Goal: Check status: Check status

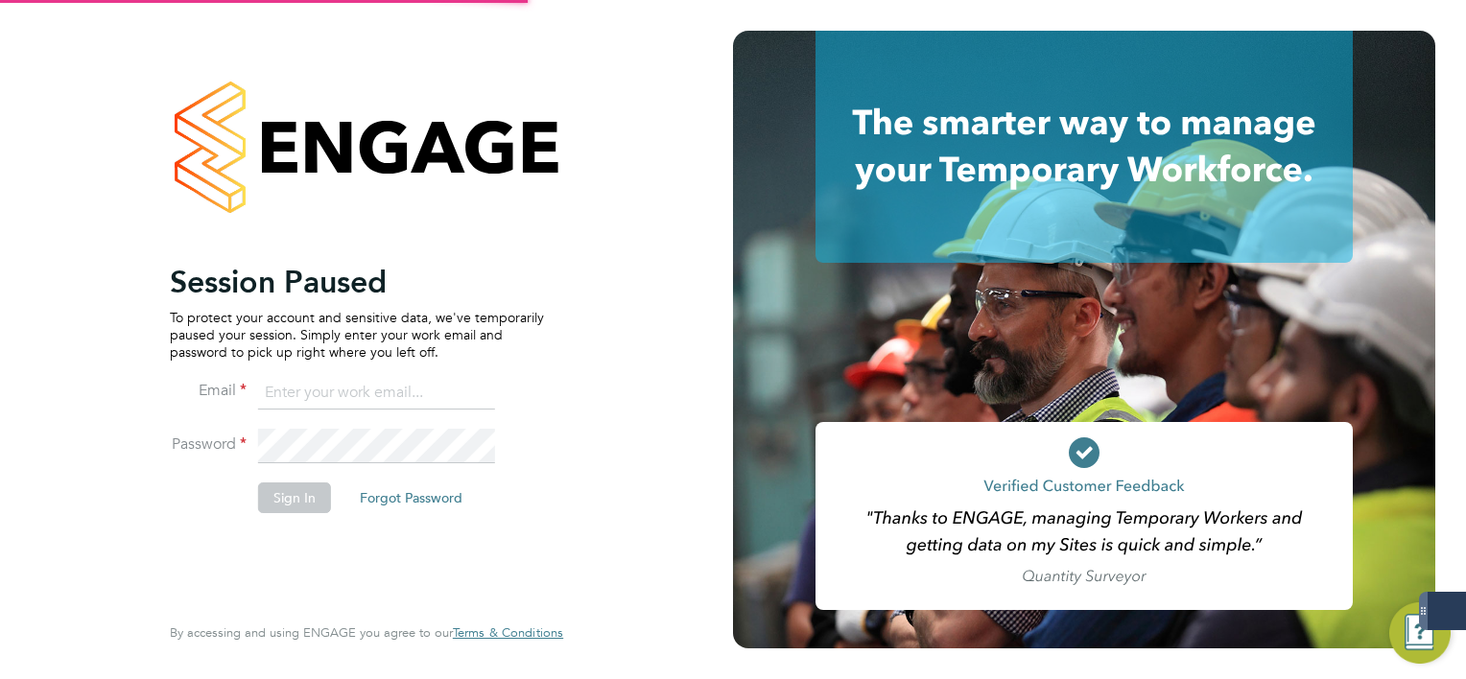
type input "mark.white@servicecare.org.uk"
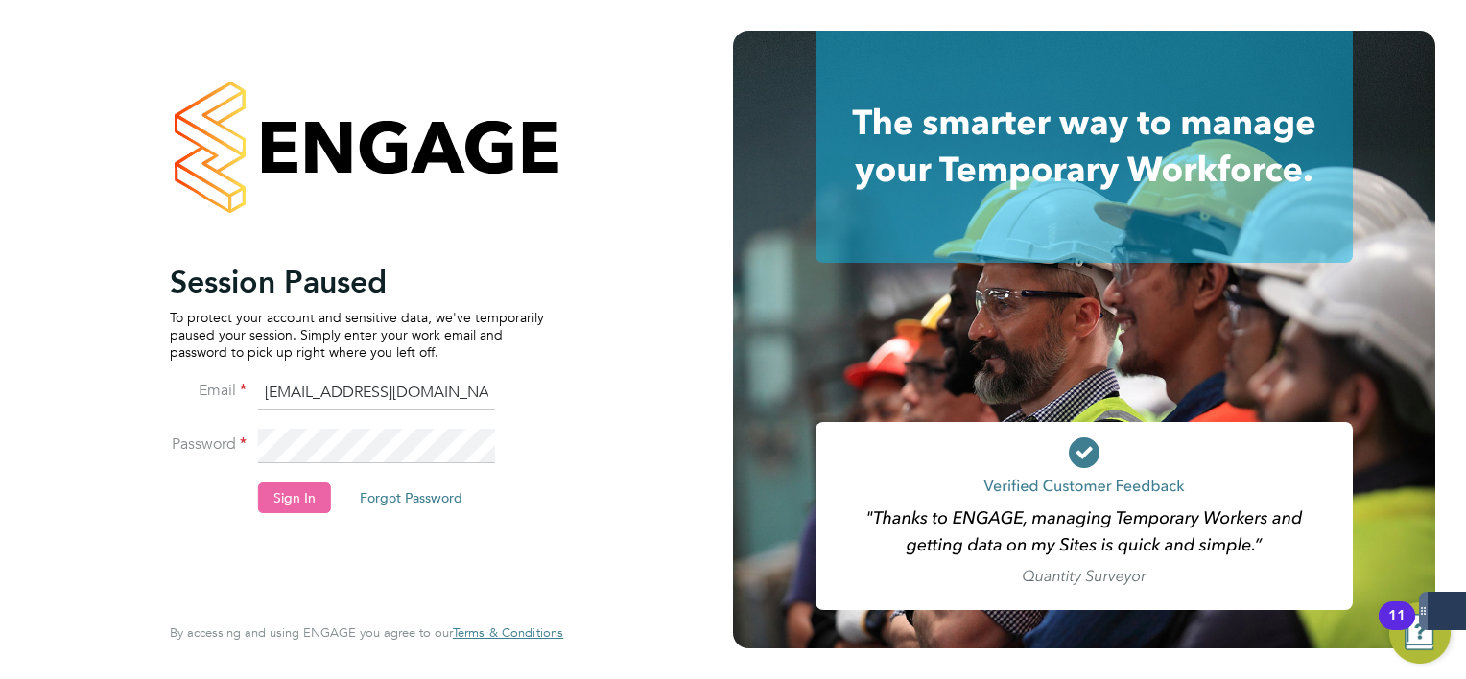
click at [278, 511] on button "Sign In" at bounding box center [294, 498] width 73 height 31
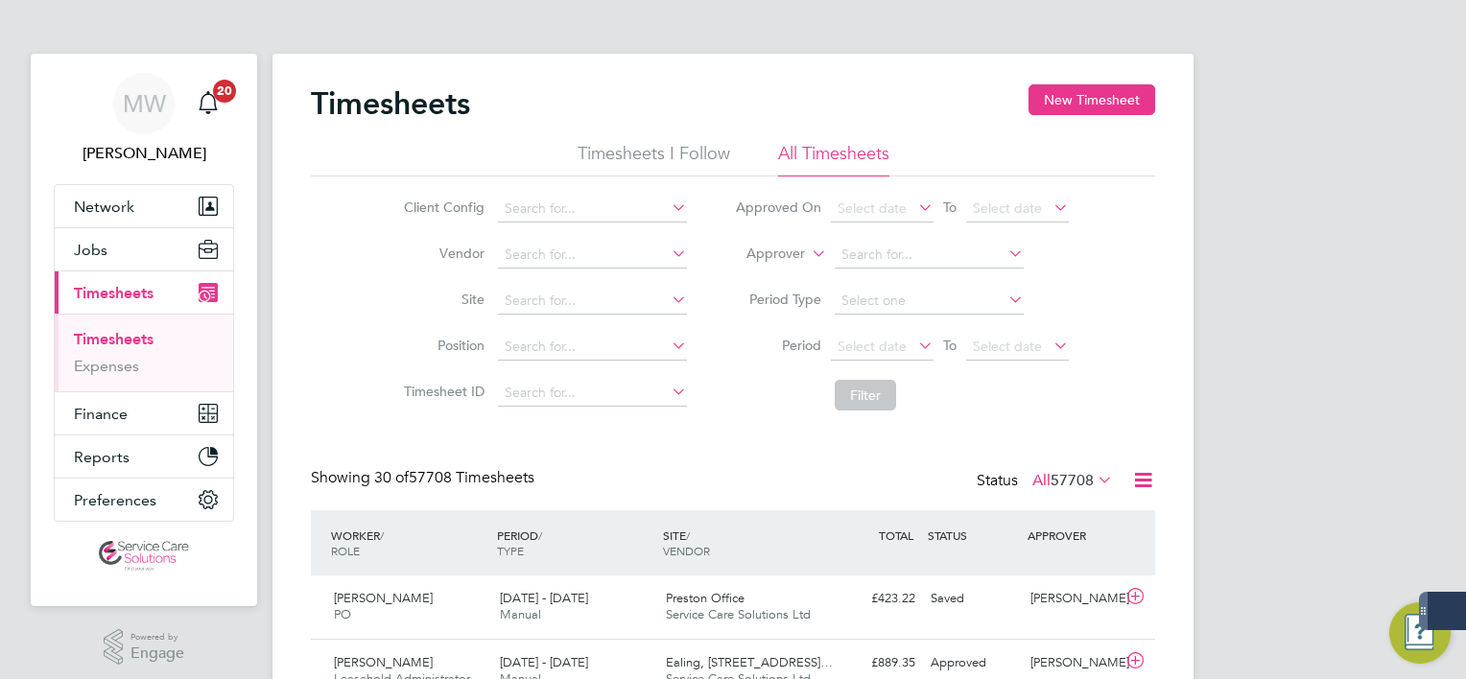
click at [790, 250] on label "Approver" at bounding box center [762, 254] width 86 height 19
click at [760, 284] on li "Worker" at bounding box center [758, 276] width 94 height 25
click at [887, 261] on input at bounding box center [929, 255] width 189 height 27
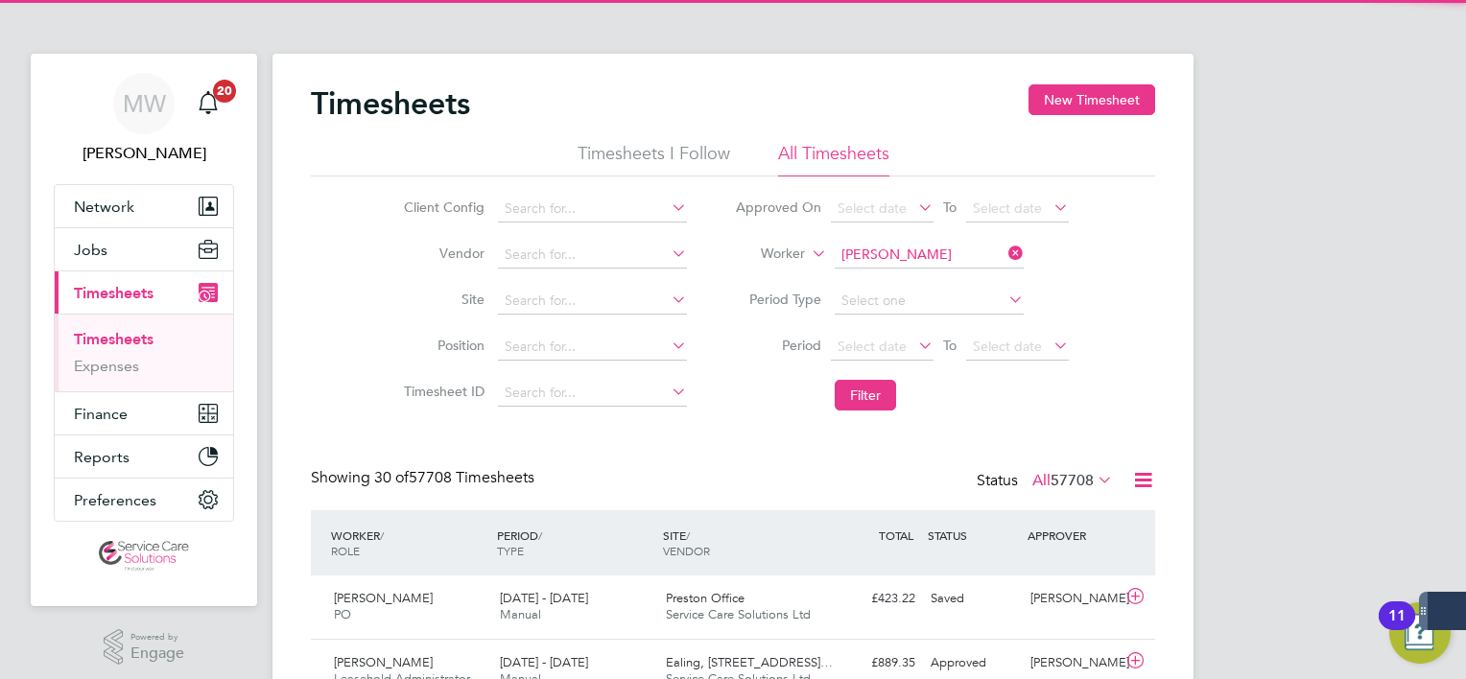
click at [957, 274] on b "White" at bounding box center [975, 281] width 37 height 16
type input "[PERSON_NAME]"
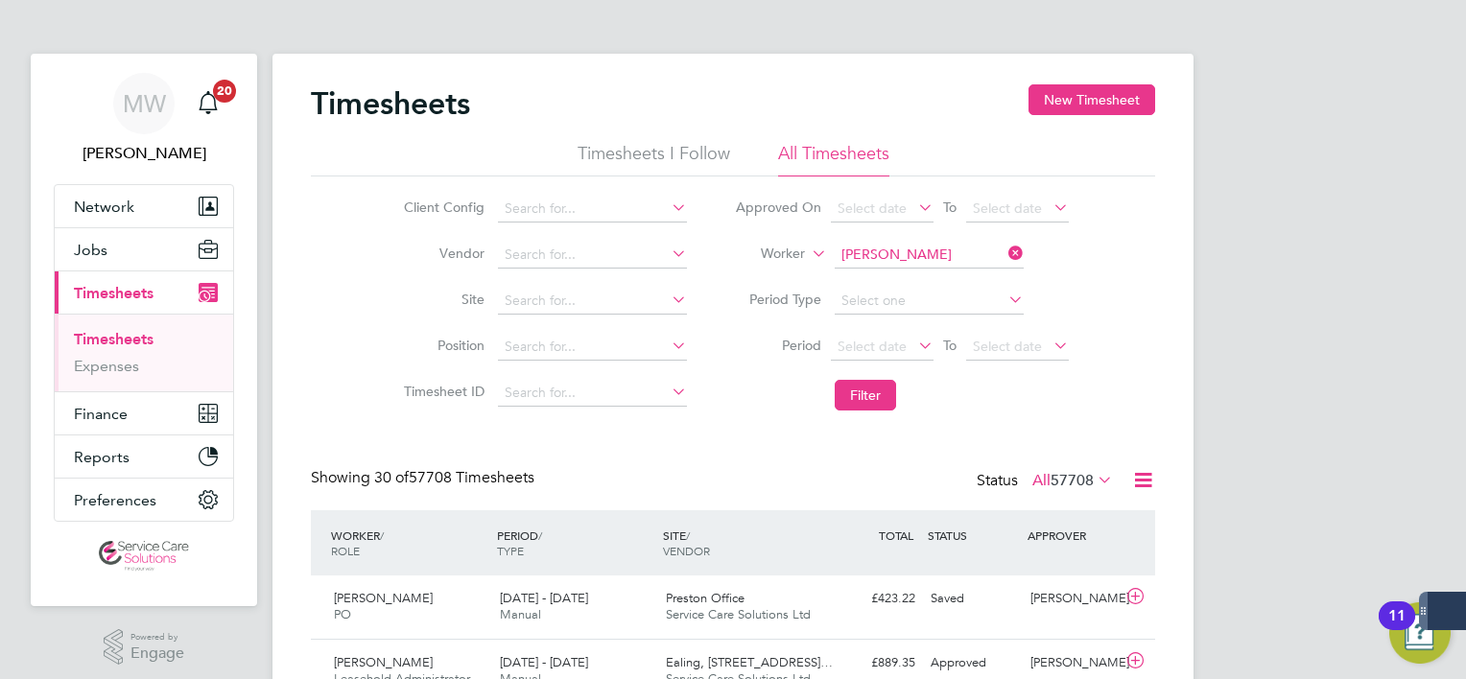
click at [871, 368] on li "Period Select date To Select date" at bounding box center [902, 347] width 382 height 46
click at [868, 390] on button "Filter" at bounding box center [865, 395] width 61 height 31
click at [1005, 257] on icon at bounding box center [1005, 253] width 0 height 27
click at [960, 251] on input at bounding box center [929, 255] width 189 height 27
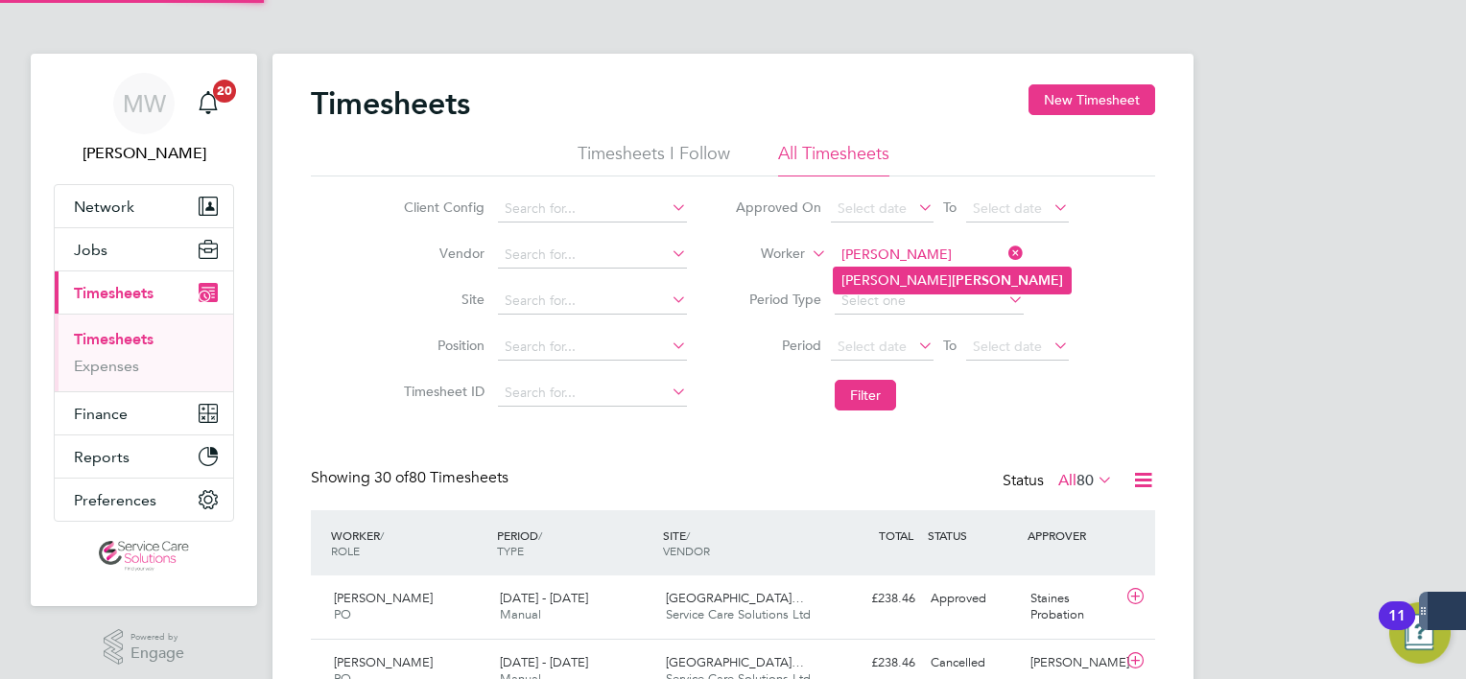
click at [952, 273] on b "[PERSON_NAME]" at bounding box center [1007, 281] width 111 height 16
type input "[PERSON_NAME]"
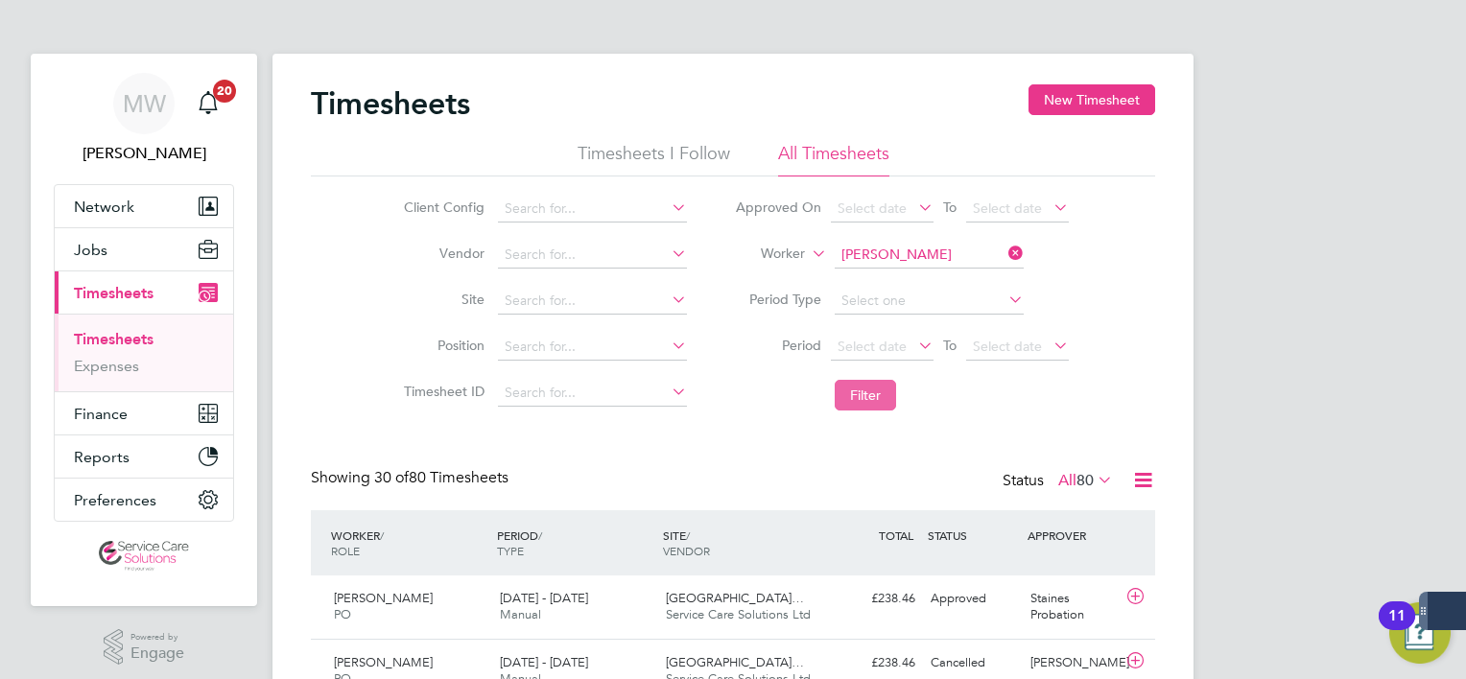
click at [865, 388] on button "Filter" at bounding box center [865, 395] width 61 height 31
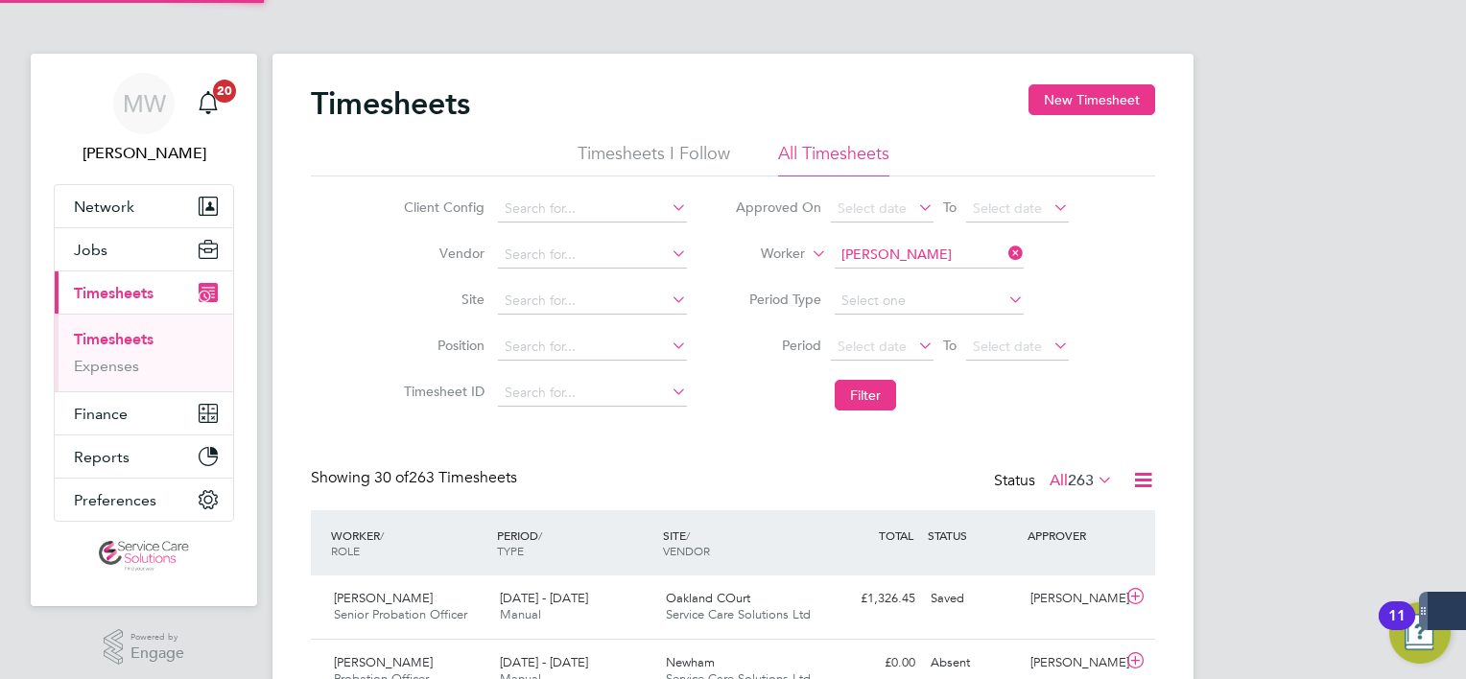
scroll to position [48, 167]
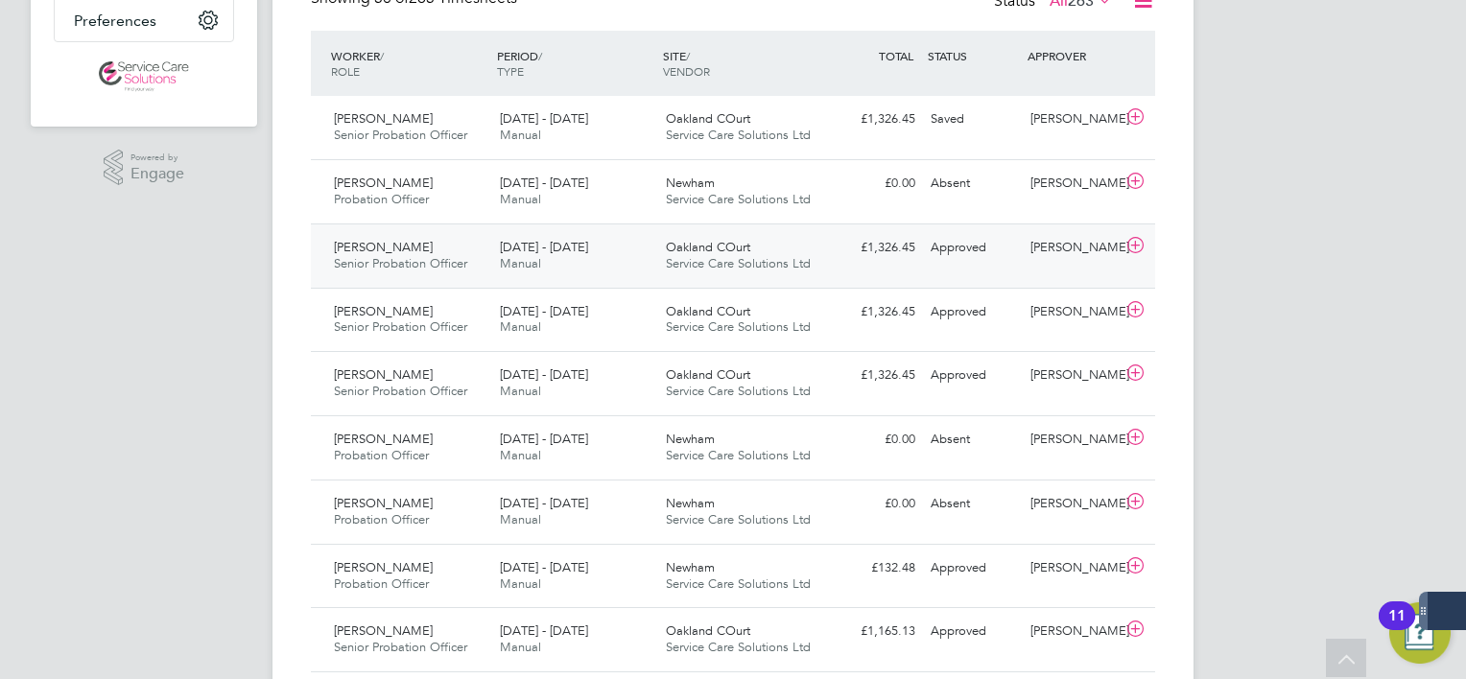
click at [746, 271] on div "Oakland COurt Service Care Solutions Ltd" at bounding box center [741, 256] width 166 height 48
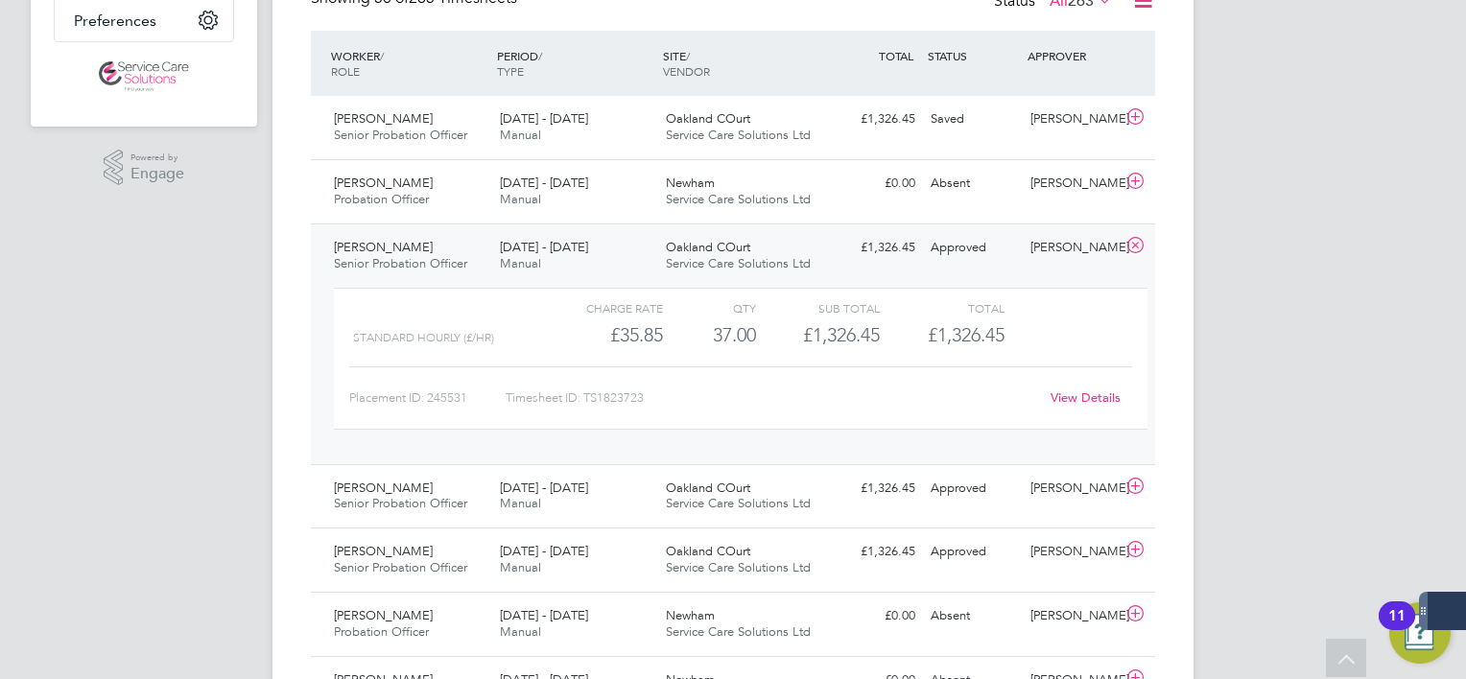
click at [744, 252] on span "Oakland COurt" at bounding box center [708, 247] width 84 height 16
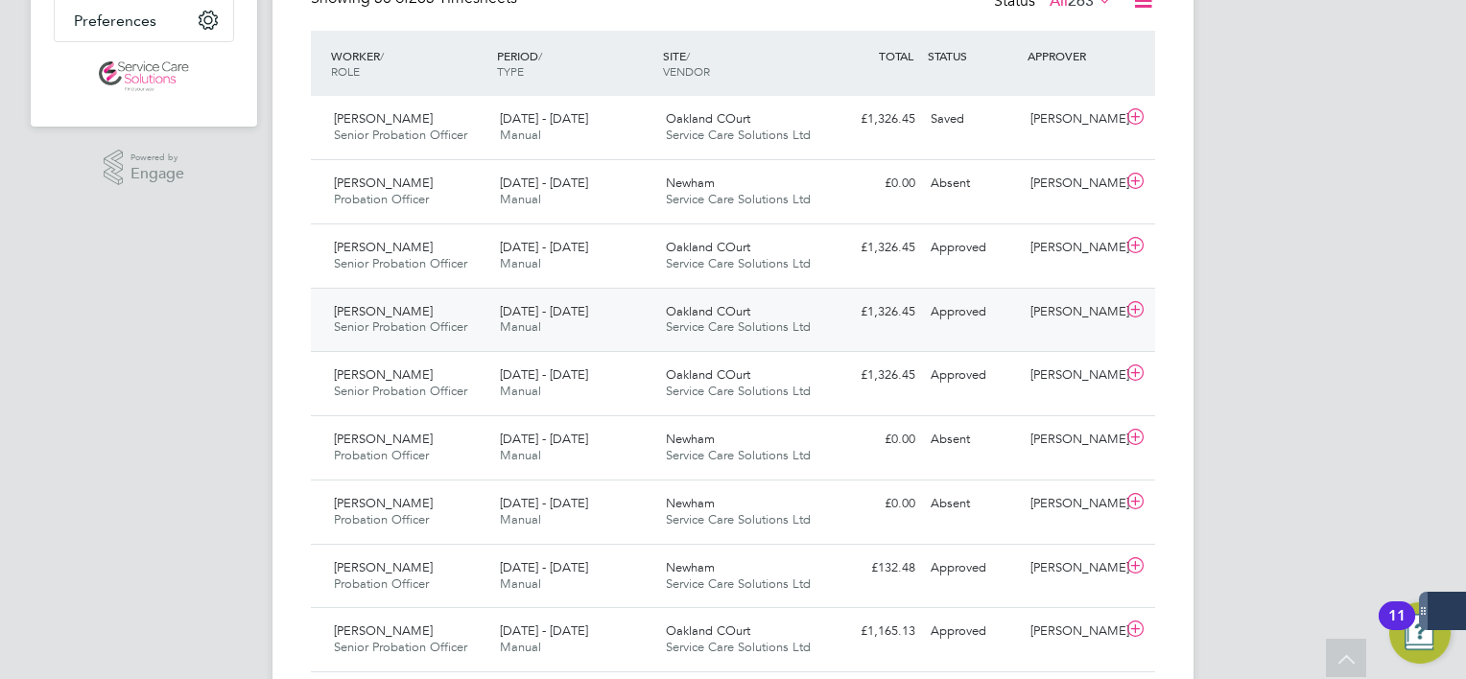
click at [725, 337] on div "Oakland COurt Service Care Solutions Ltd" at bounding box center [741, 320] width 166 height 48
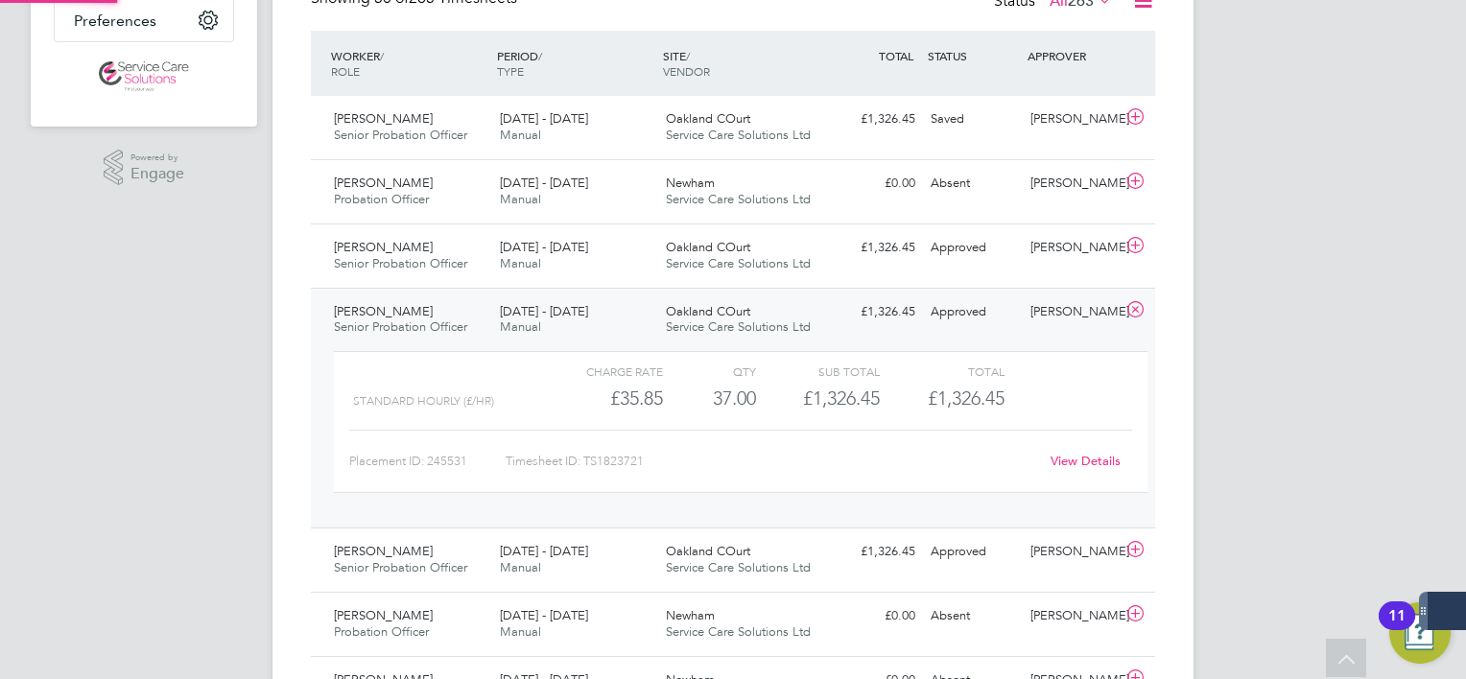
click at [729, 325] on span "Service Care Solutions Ltd" at bounding box center [738, 327] width 145 height 16
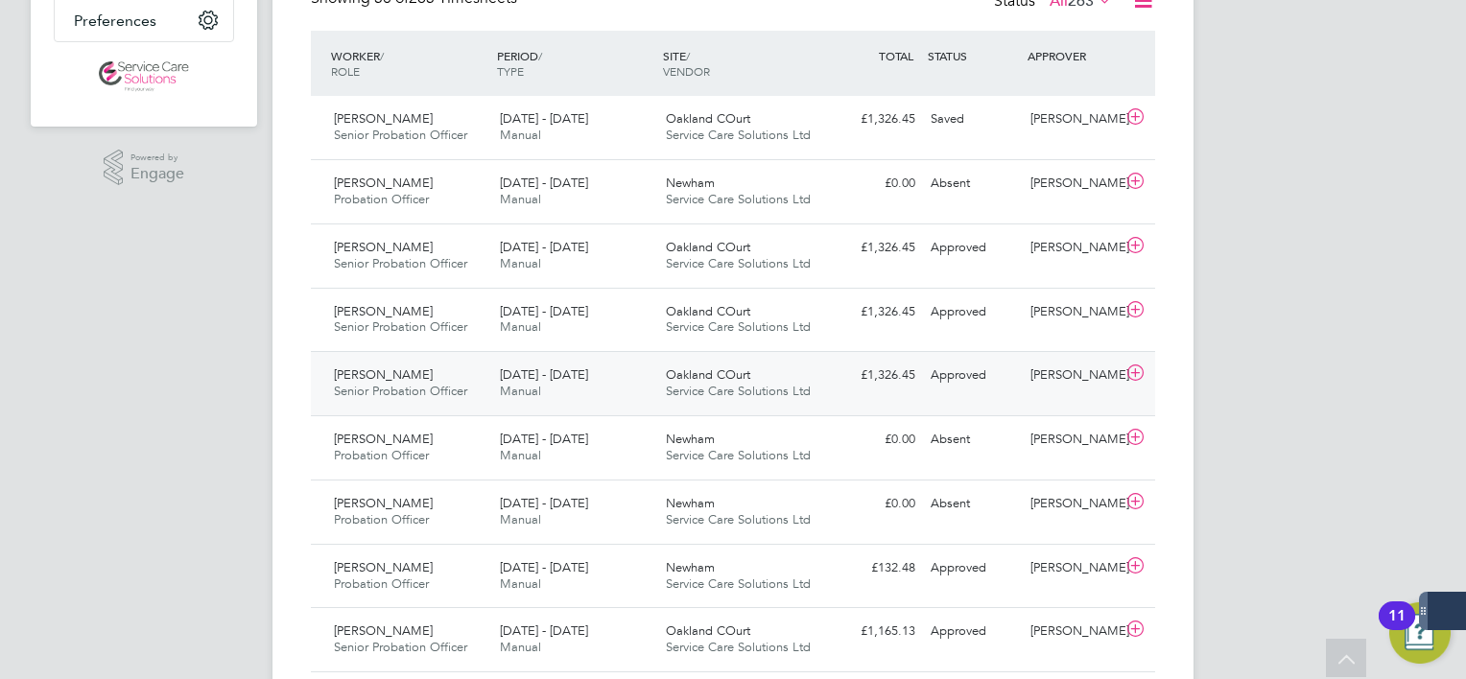
click at [730, 371] on span "Oakland COurt" at bounding box center [708, 375] width 84 height 16
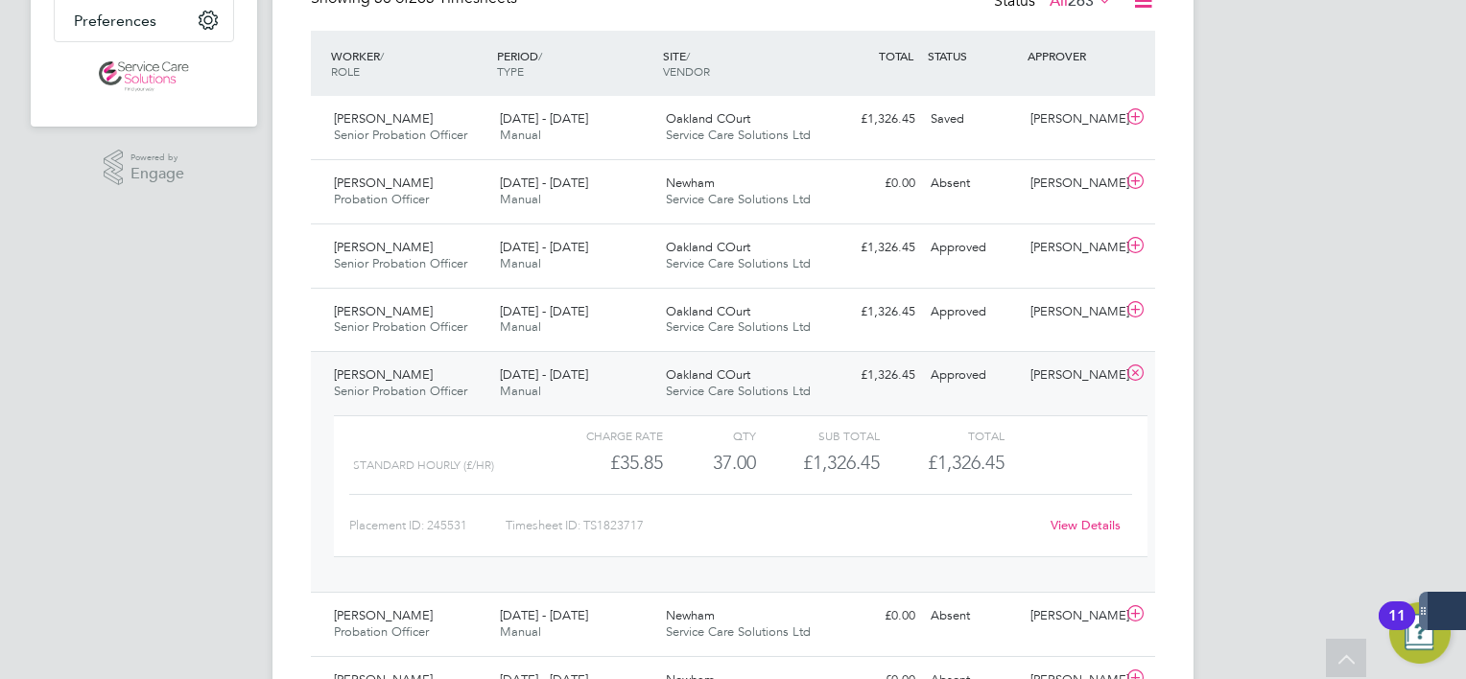
click at [730, 371] on span "Oakland COurt" at bounding box center [708, 375] width 84 height 16
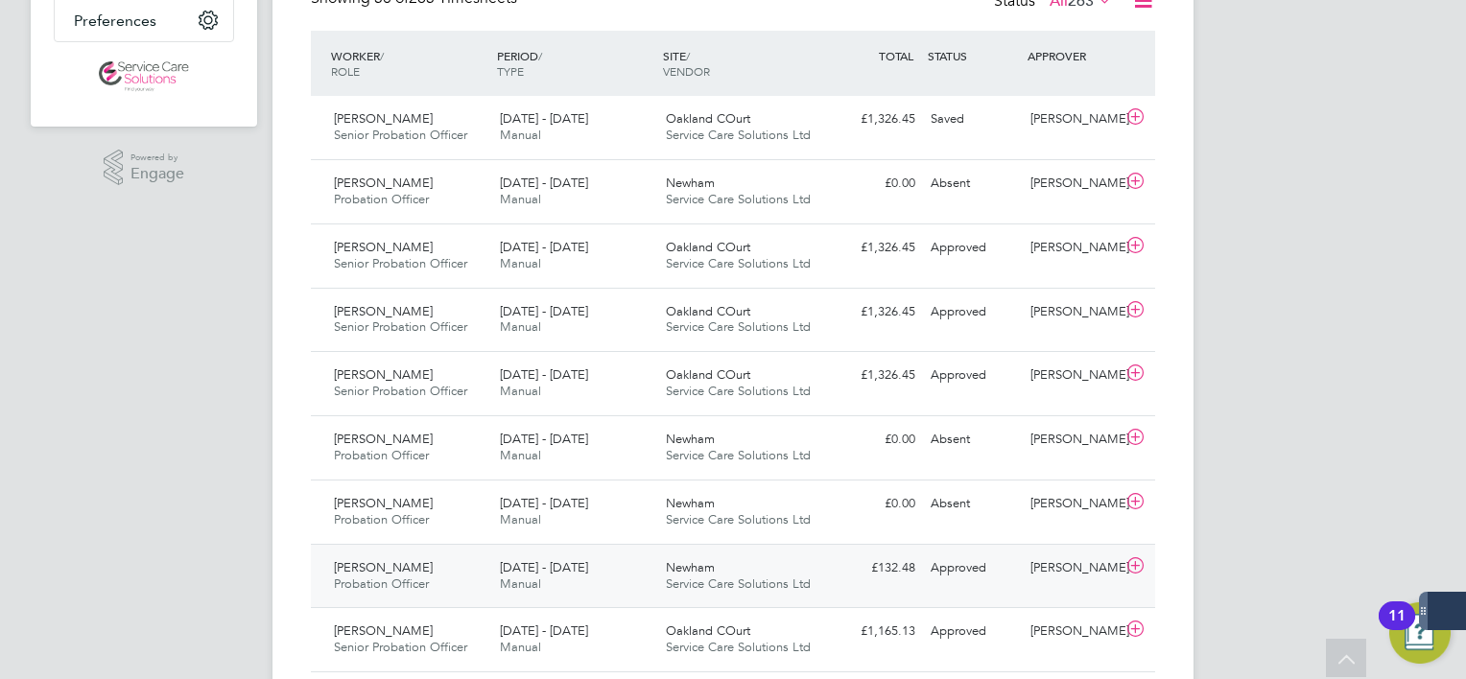
click at [770, 567] on div "Newham Service Care Solutions Ltd" at bounding box center [741, 577] width 166 height 48
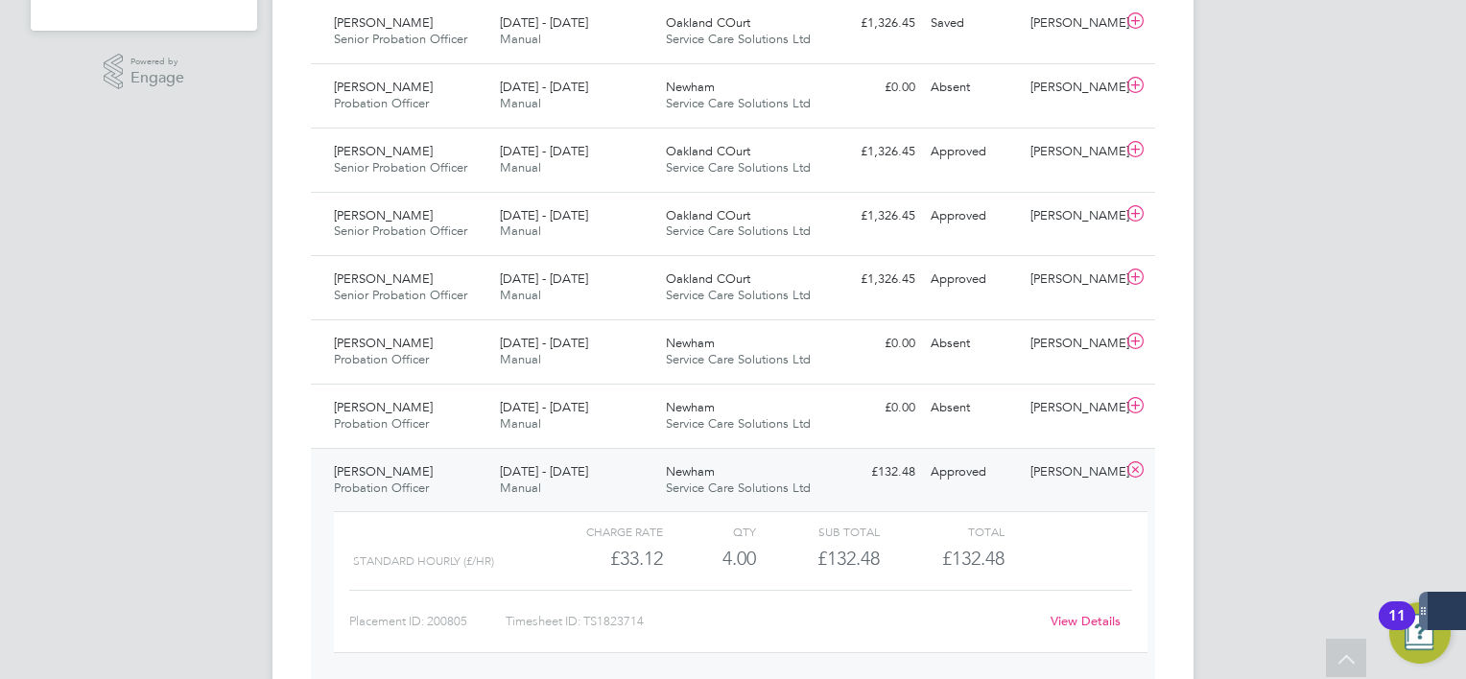
scroll to position [0, 0]
